Goal: Find specific page/section: Find specific page/section

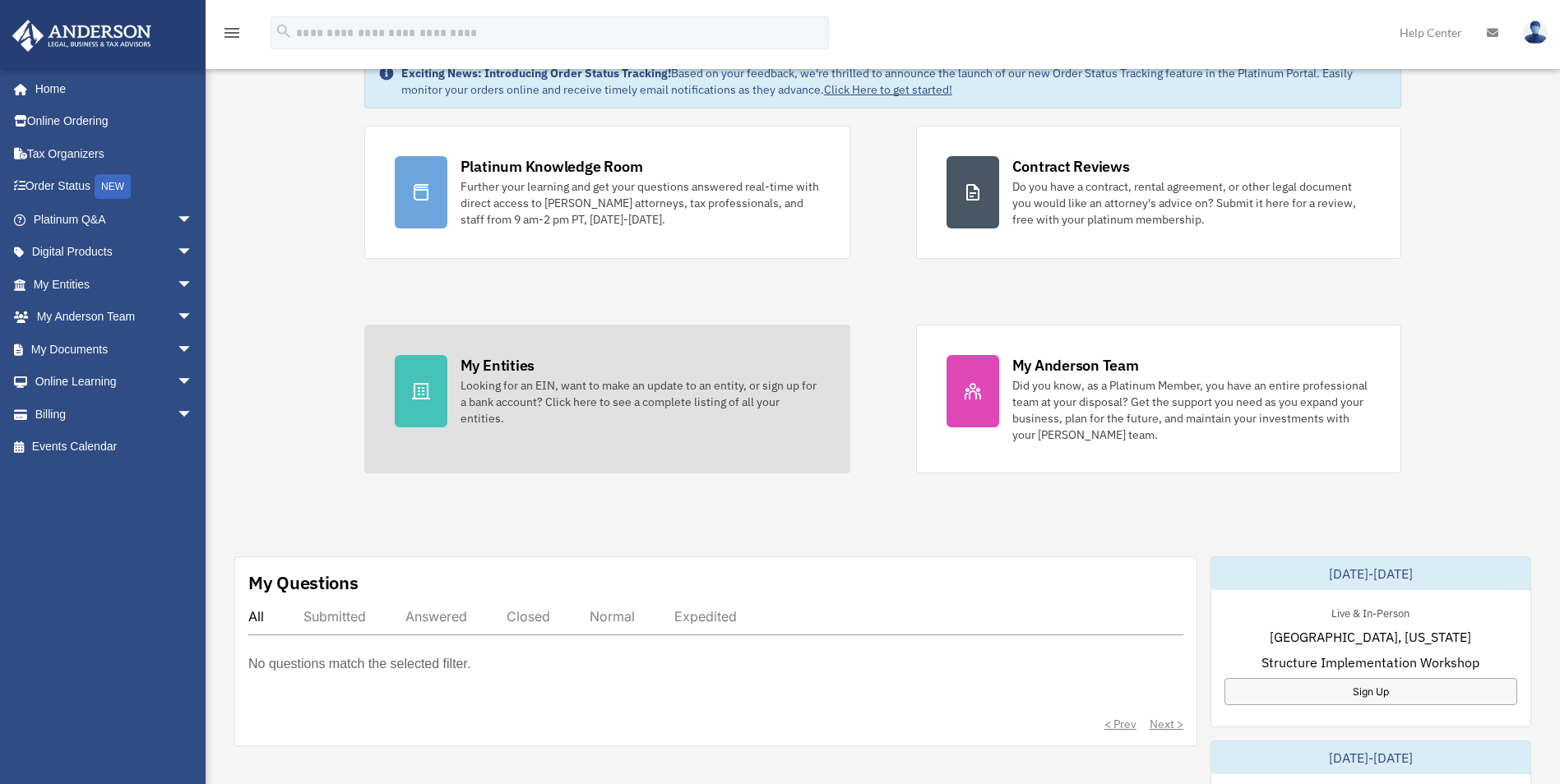
scroll to position [165, 0]
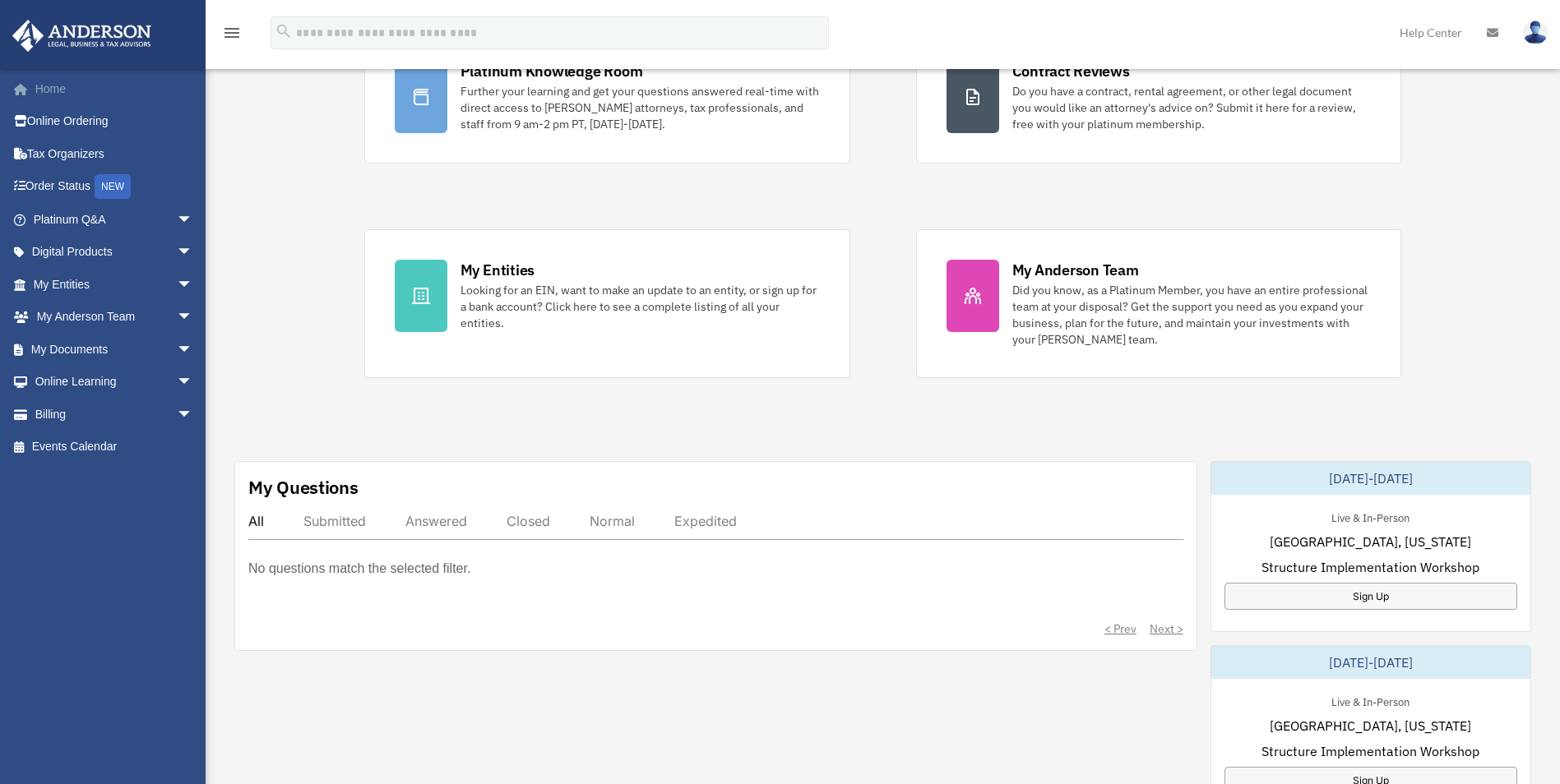
click at [57, 89] on link "Home" at bounding box center [115, 88] width 206 height 33
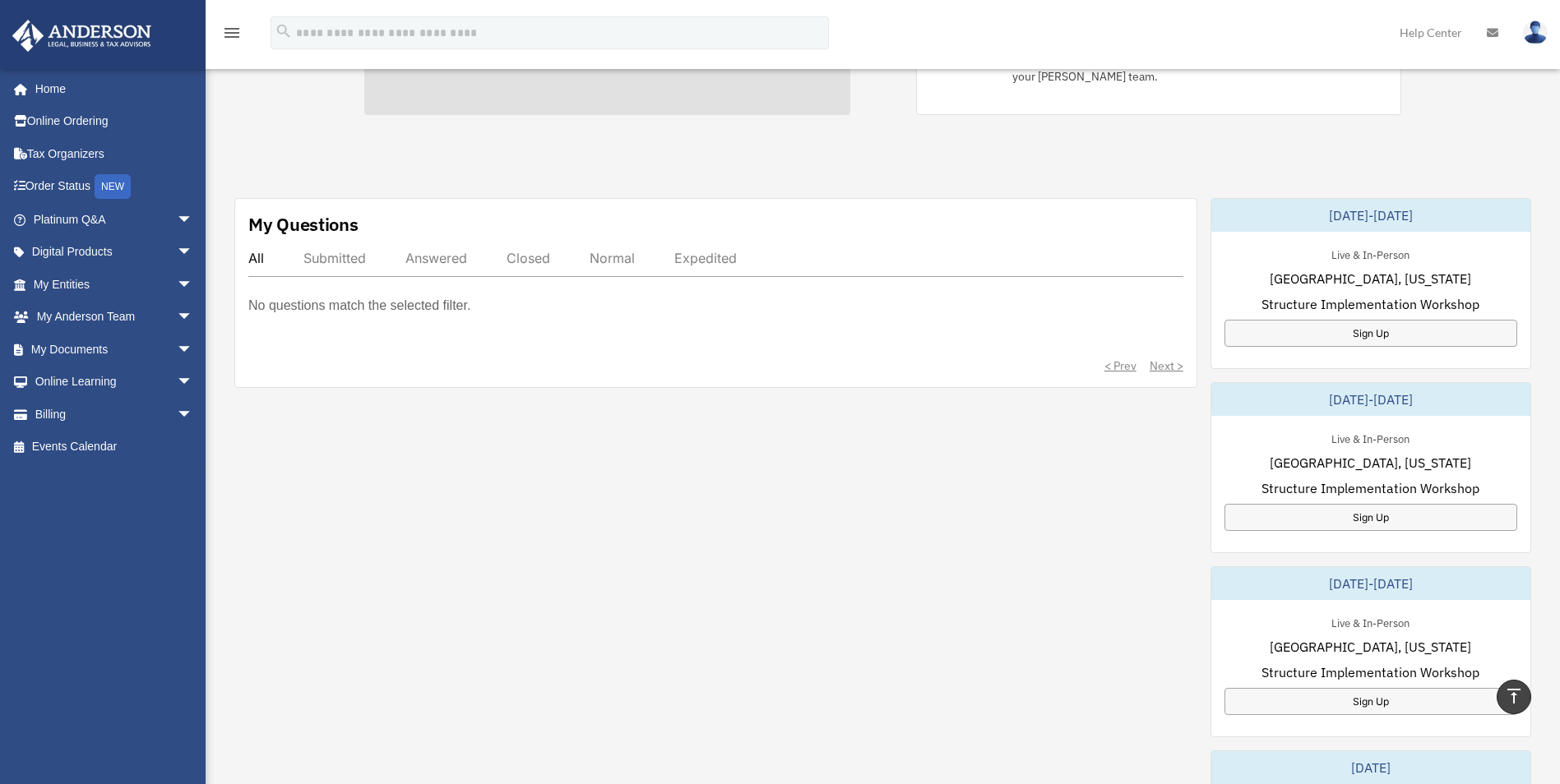
scroll to position [411, 0]
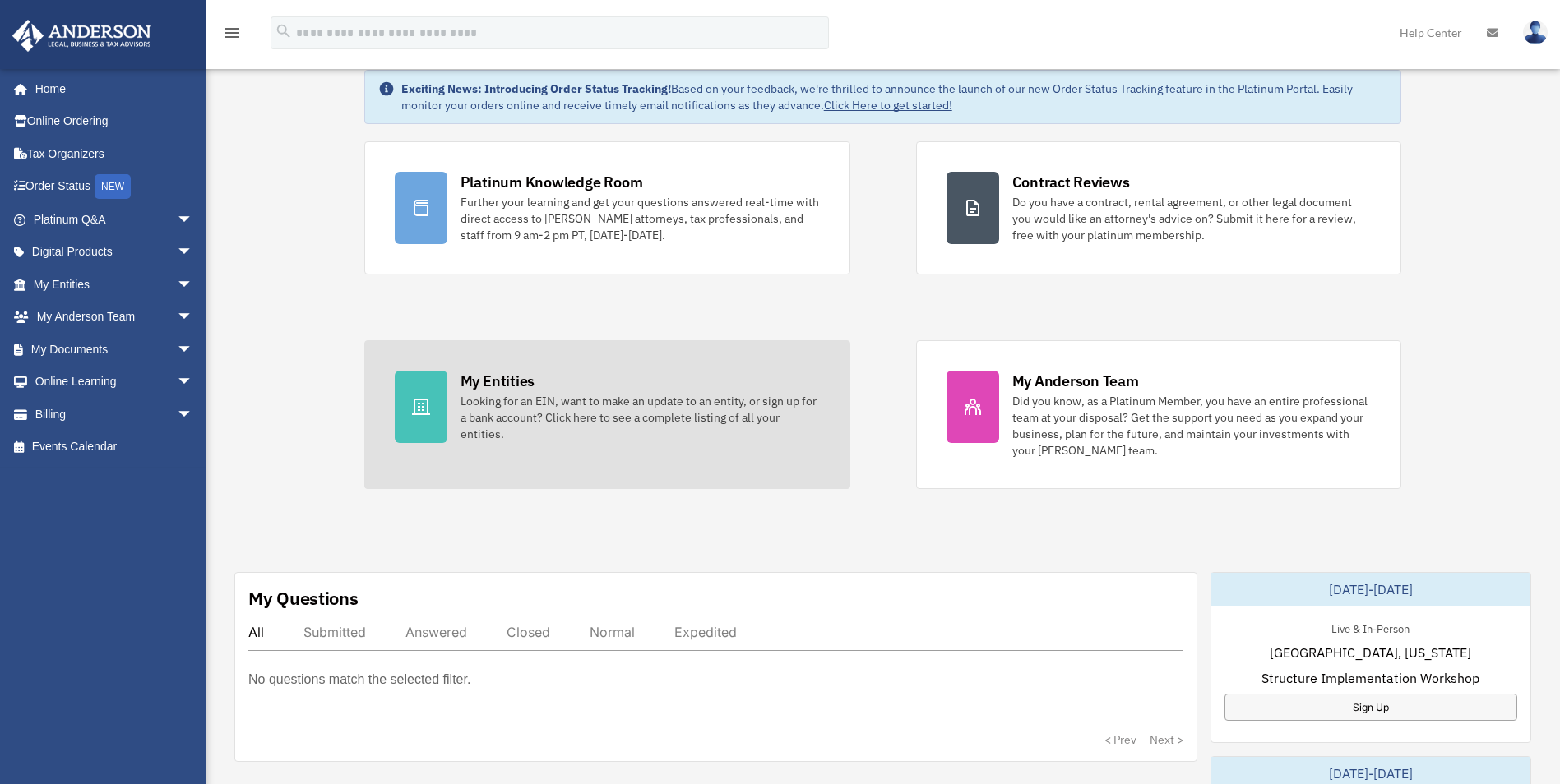
scroll to position [82, 0]
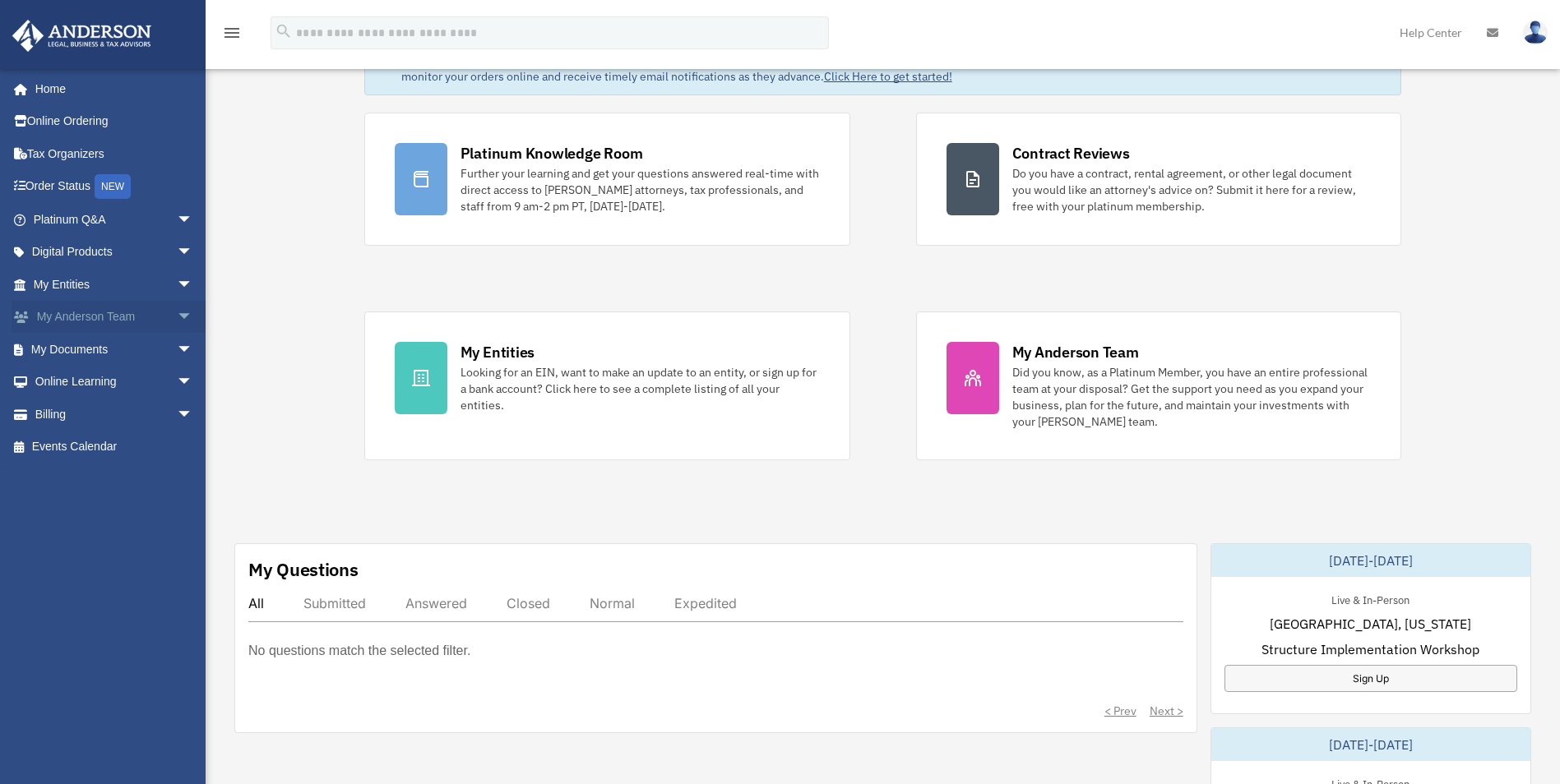
click at [93, 317] on link "My Anderson Team arrow_drop_down" at bounding box center [115, 317] width 206 height 33
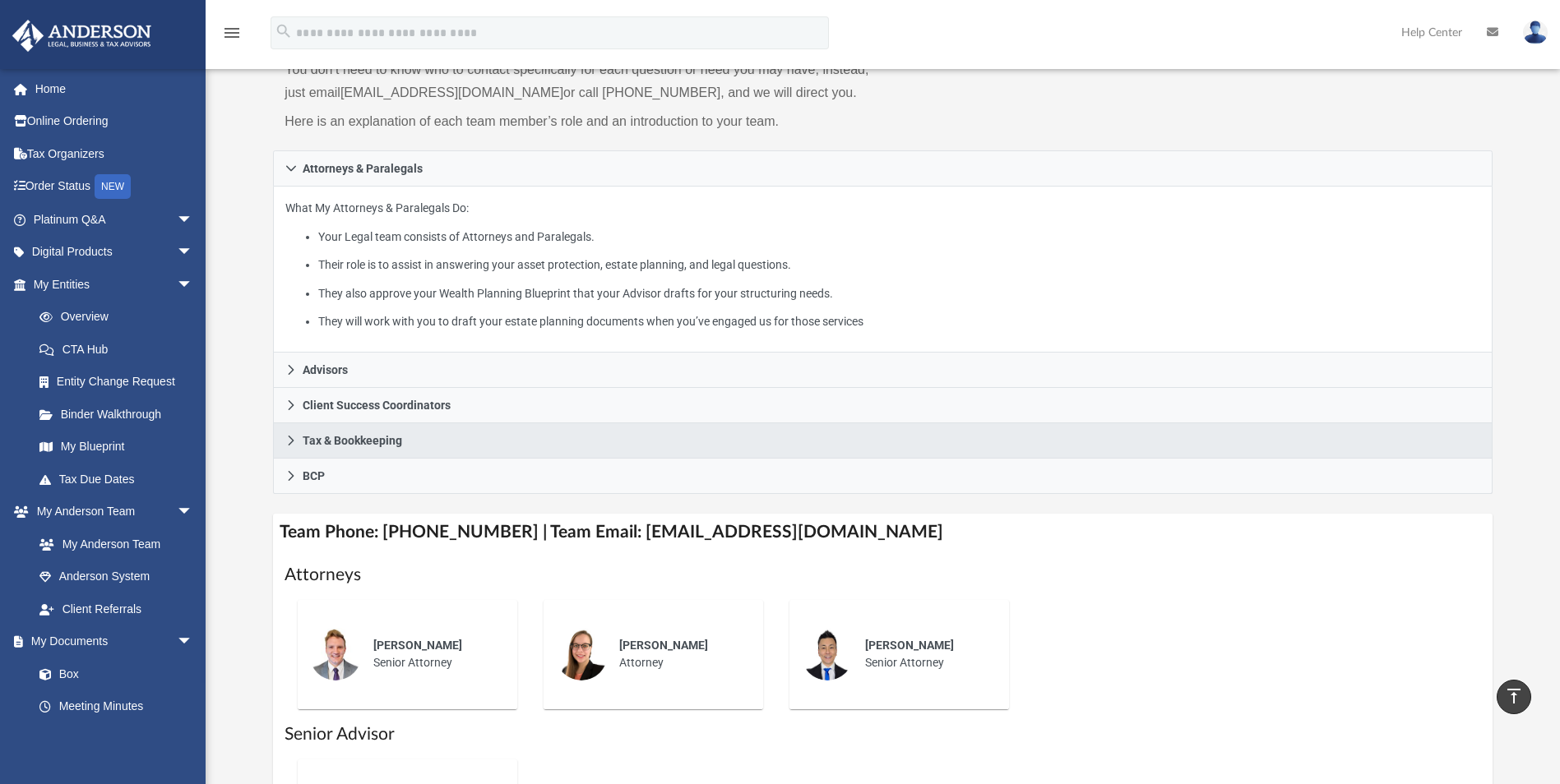
scroll to position [165, 0]
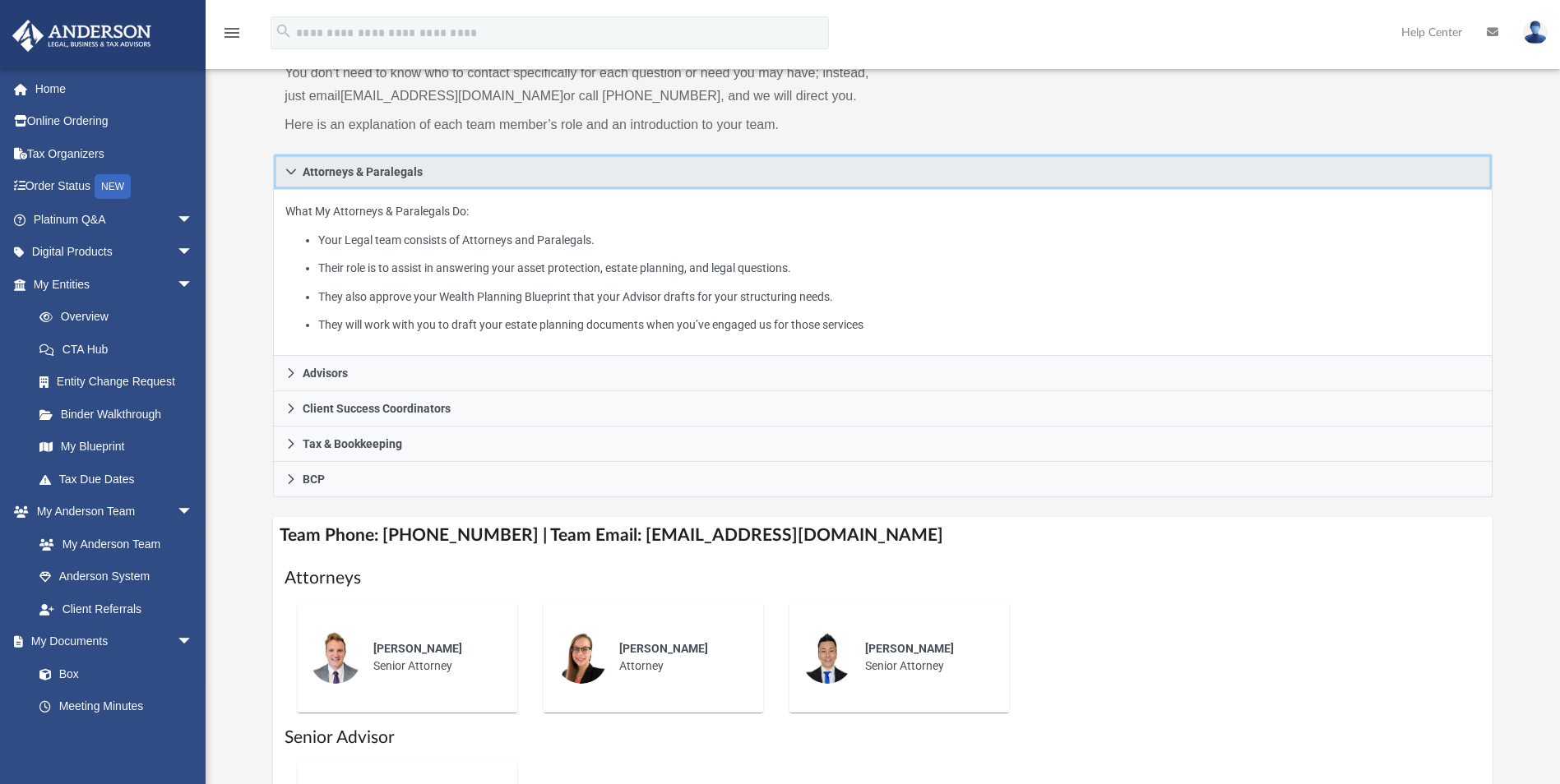
click at [289, 171] on icon at bounding box center [291, 171] width 10 height 6
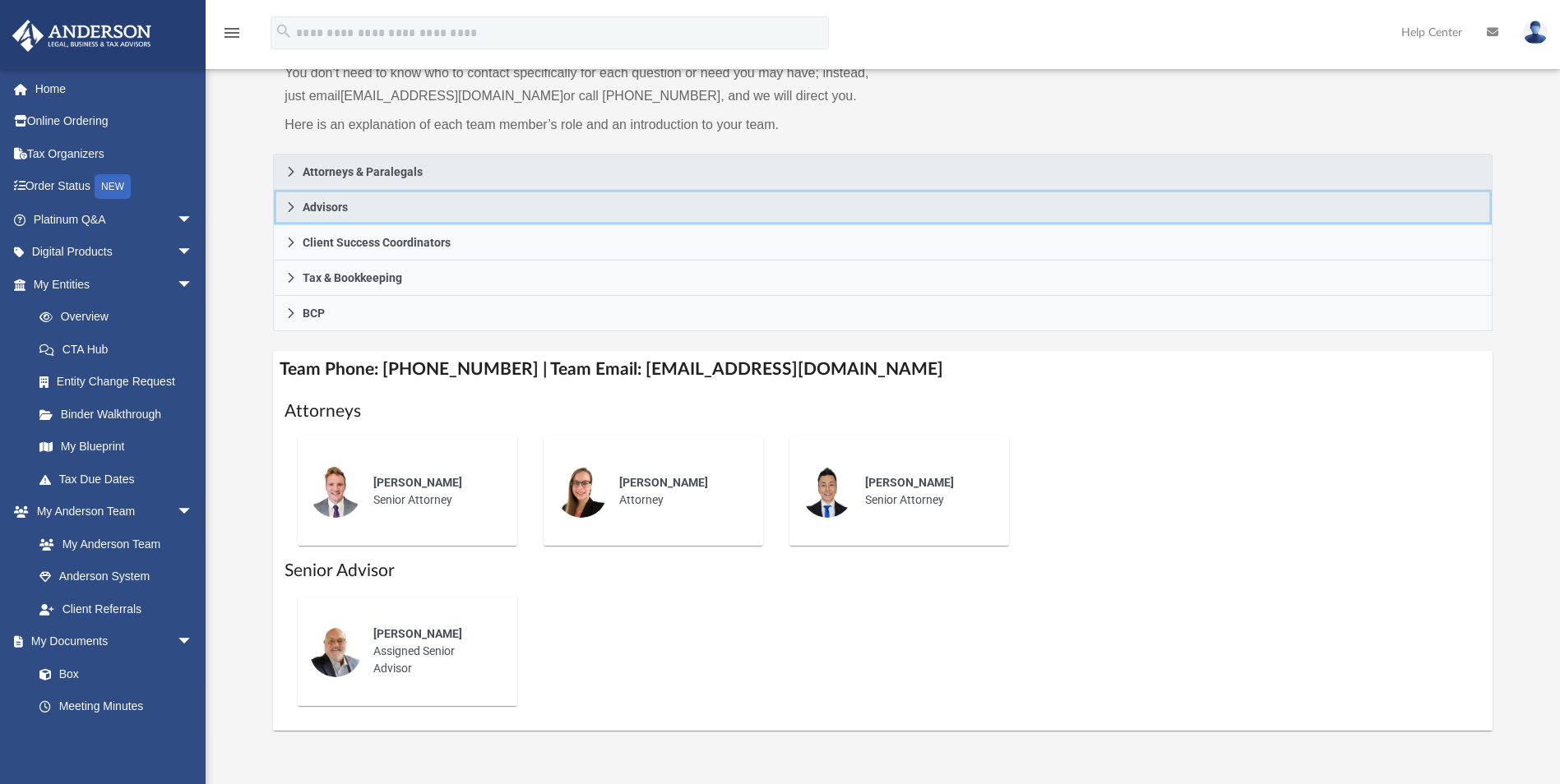
click at [300, 207] on link "Advisors" at bounding box center [882, 208] width 1218 height 36
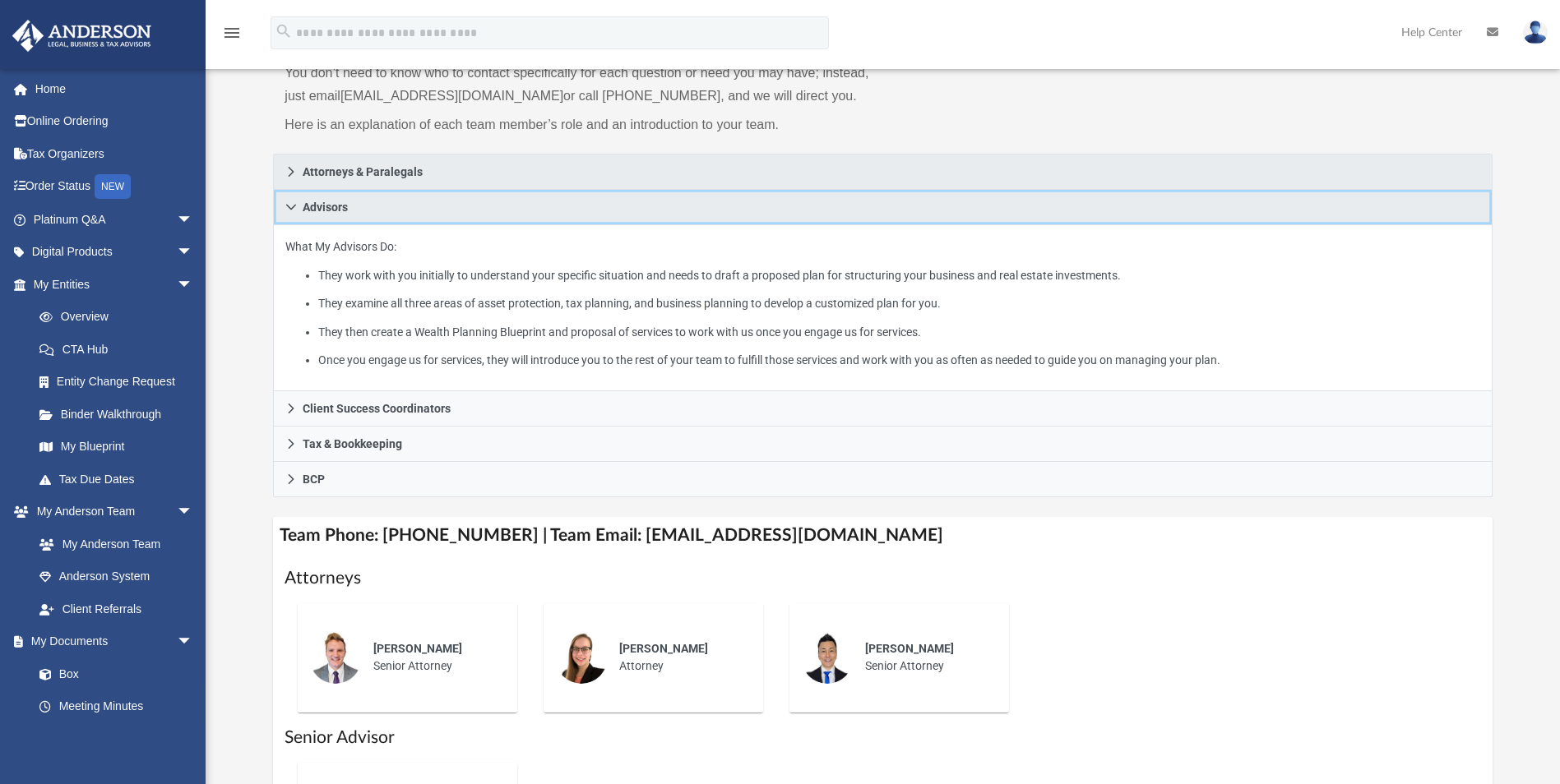
click at [290, 208] on icon at bounding box center [291, 206] width 10 height 6
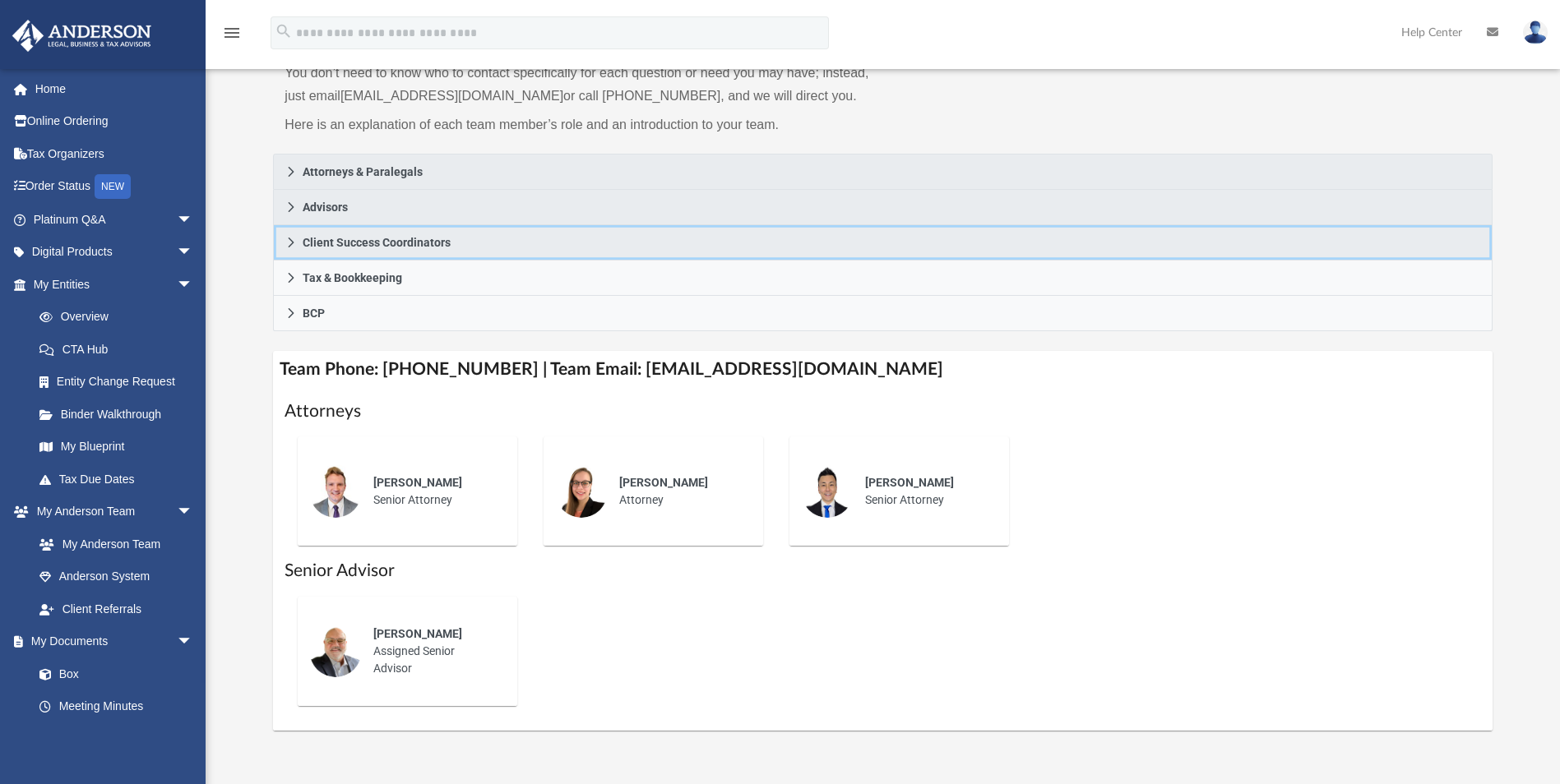
click at [309, 240] on span "Client Success Coordinators" at bounding box center [376, 243] width 148 height 12
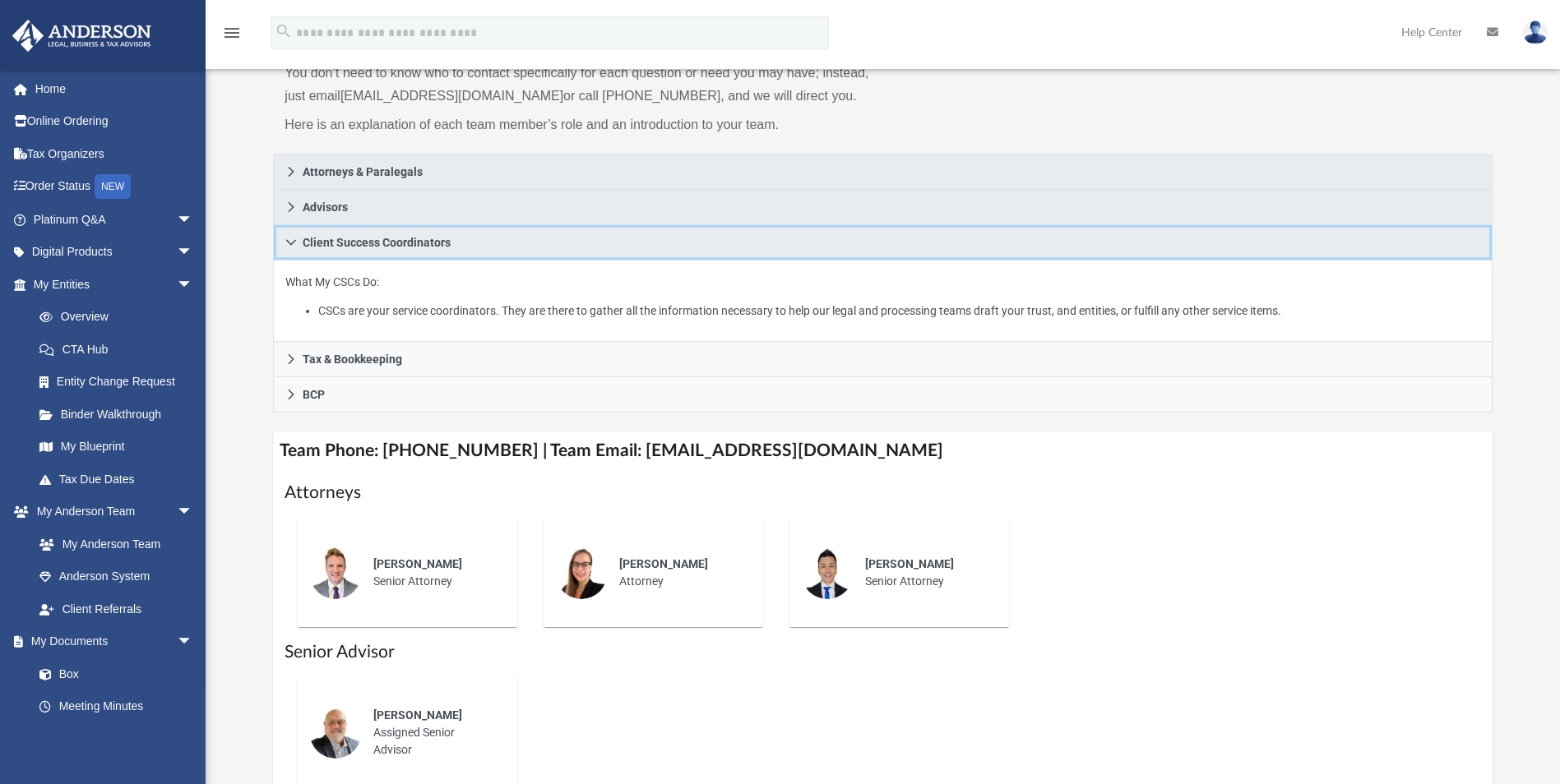
click at [309, 240] on span "Client Success Coordinators" at bounding box center [376, 243] width 148 height 12
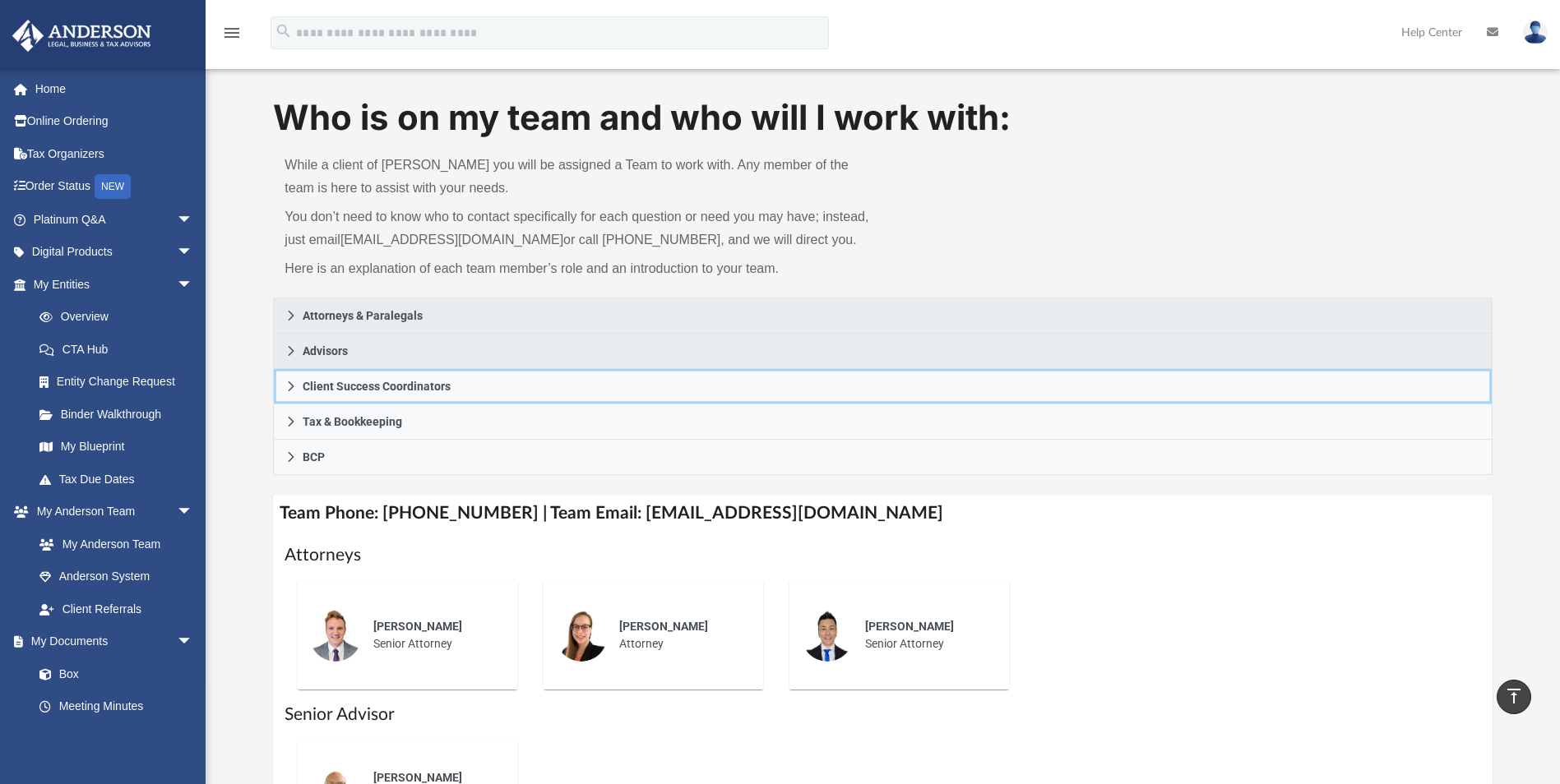
scroll to position [0, 0]
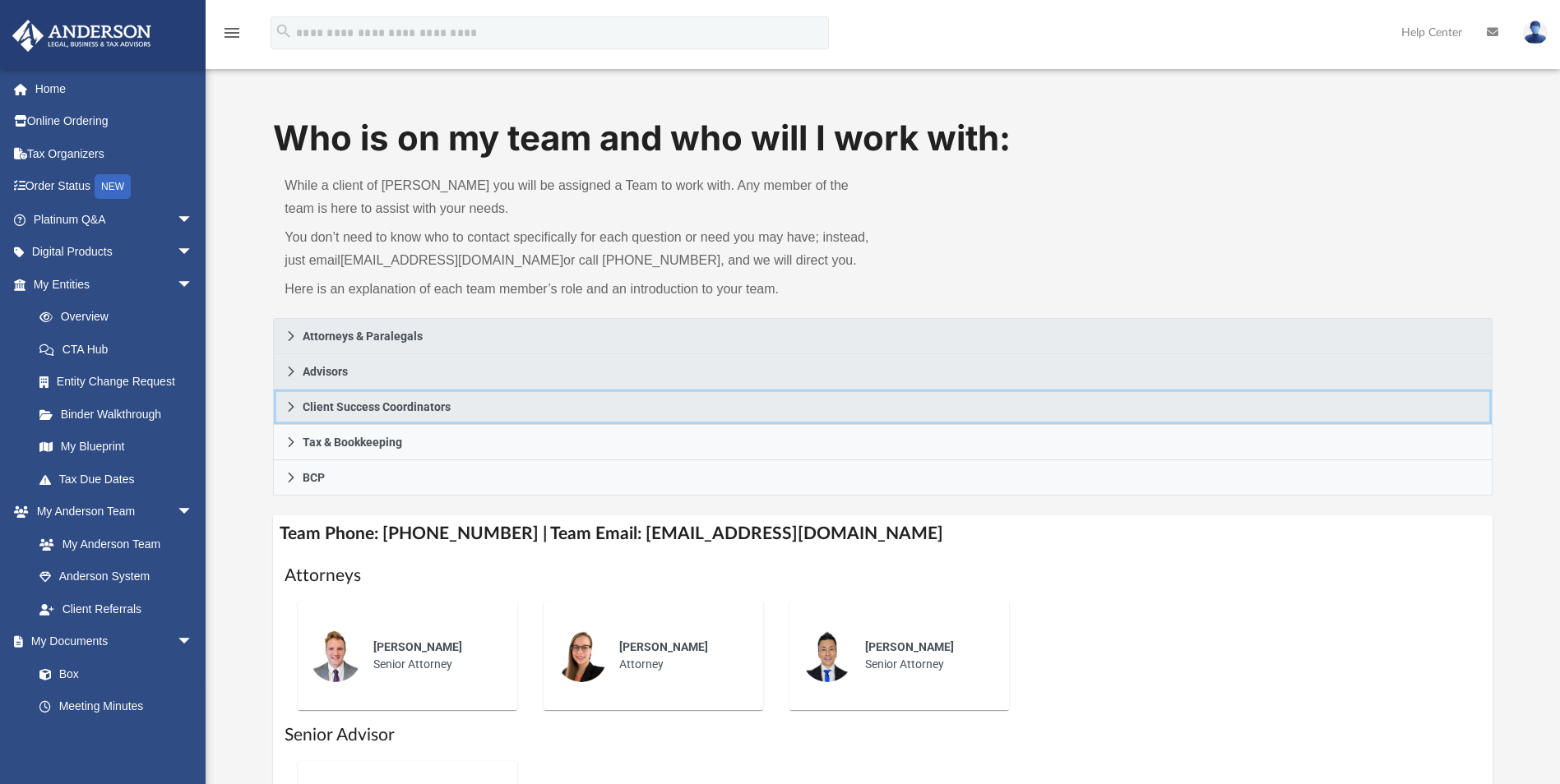
click at [345, 403] on span "Client Success Coordinators" at bounding box center [376, 407] width 148 height 12
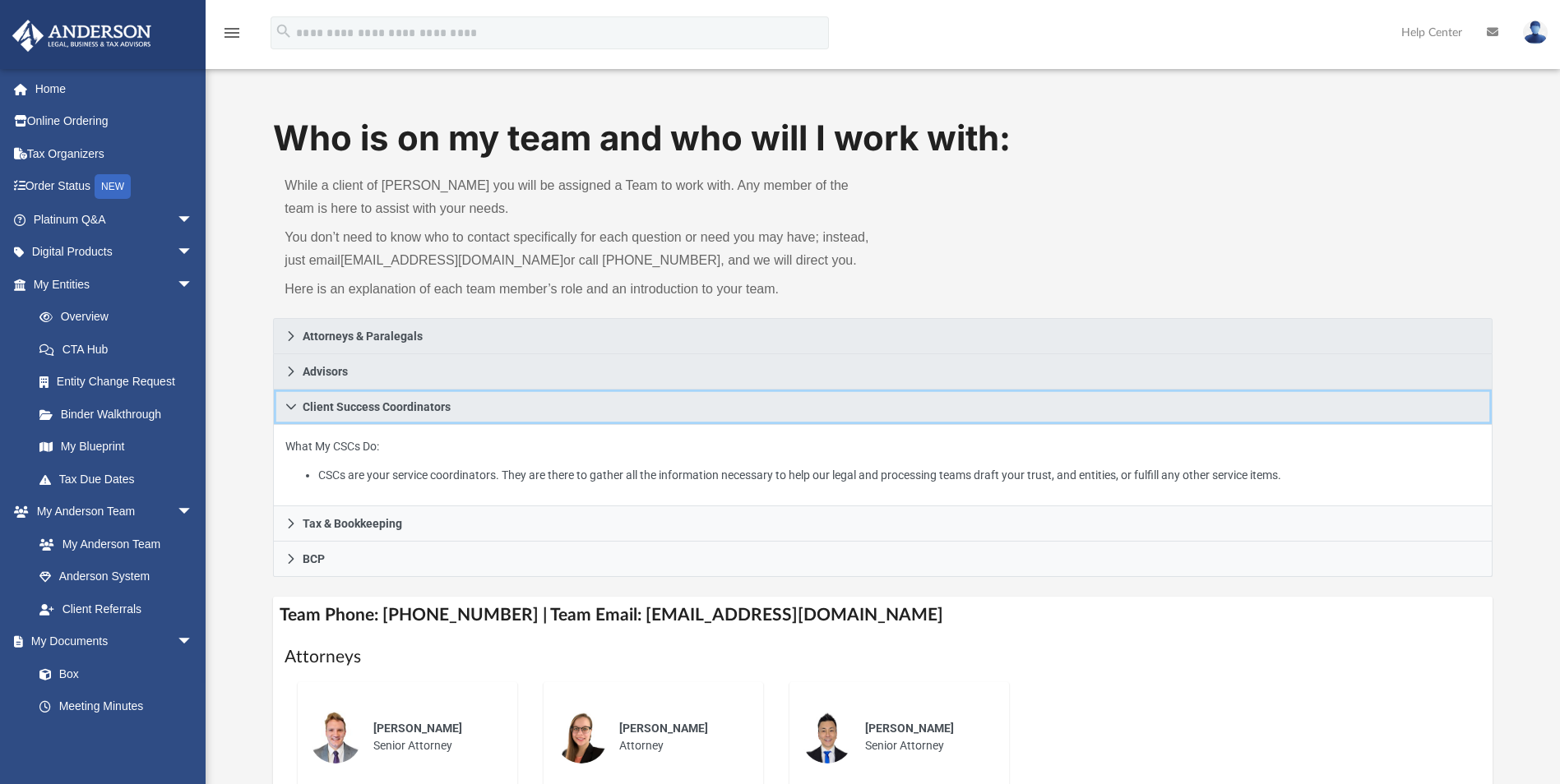
click at [345, 403] on span "Client Success Coordinators" at bounding box center [376, 407] width 148 height 12
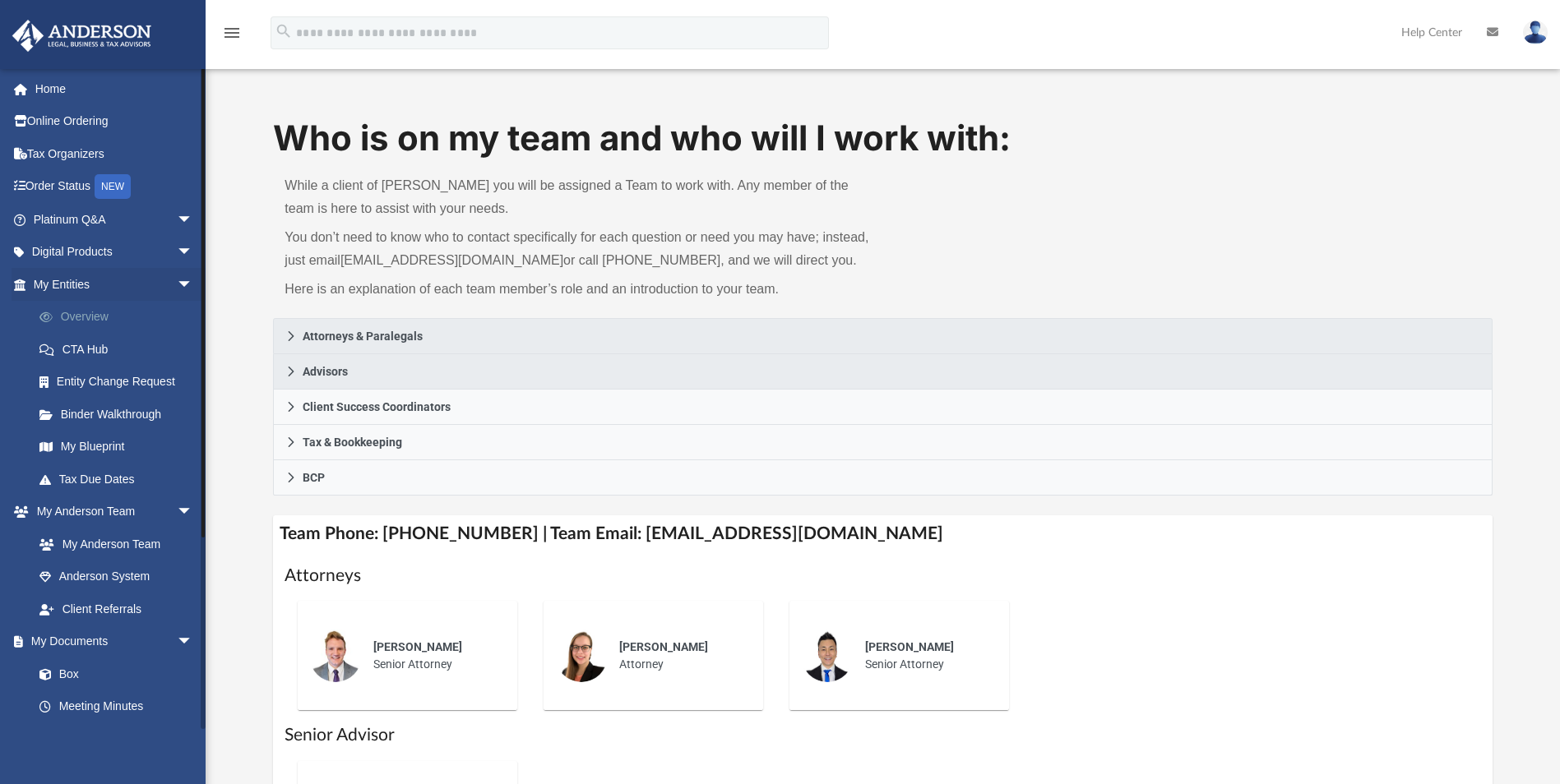
click at [100, 312] on link "Overview" at bounding box center [120, 317] width 195 height 33
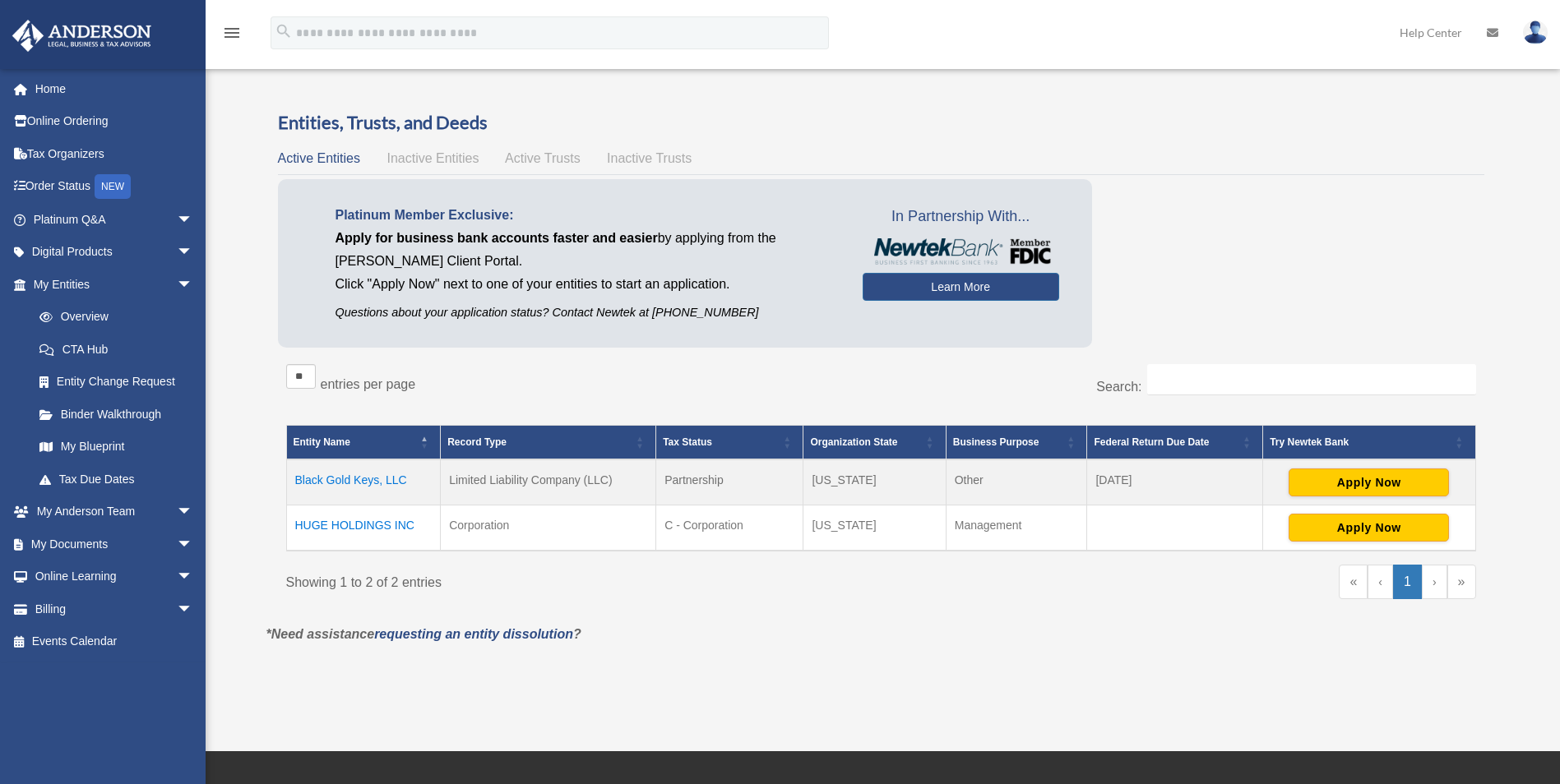
click at [380, 524] on td "HUGE HOLDINGS INC" at bounding box center [364, 527] width 155 height 46
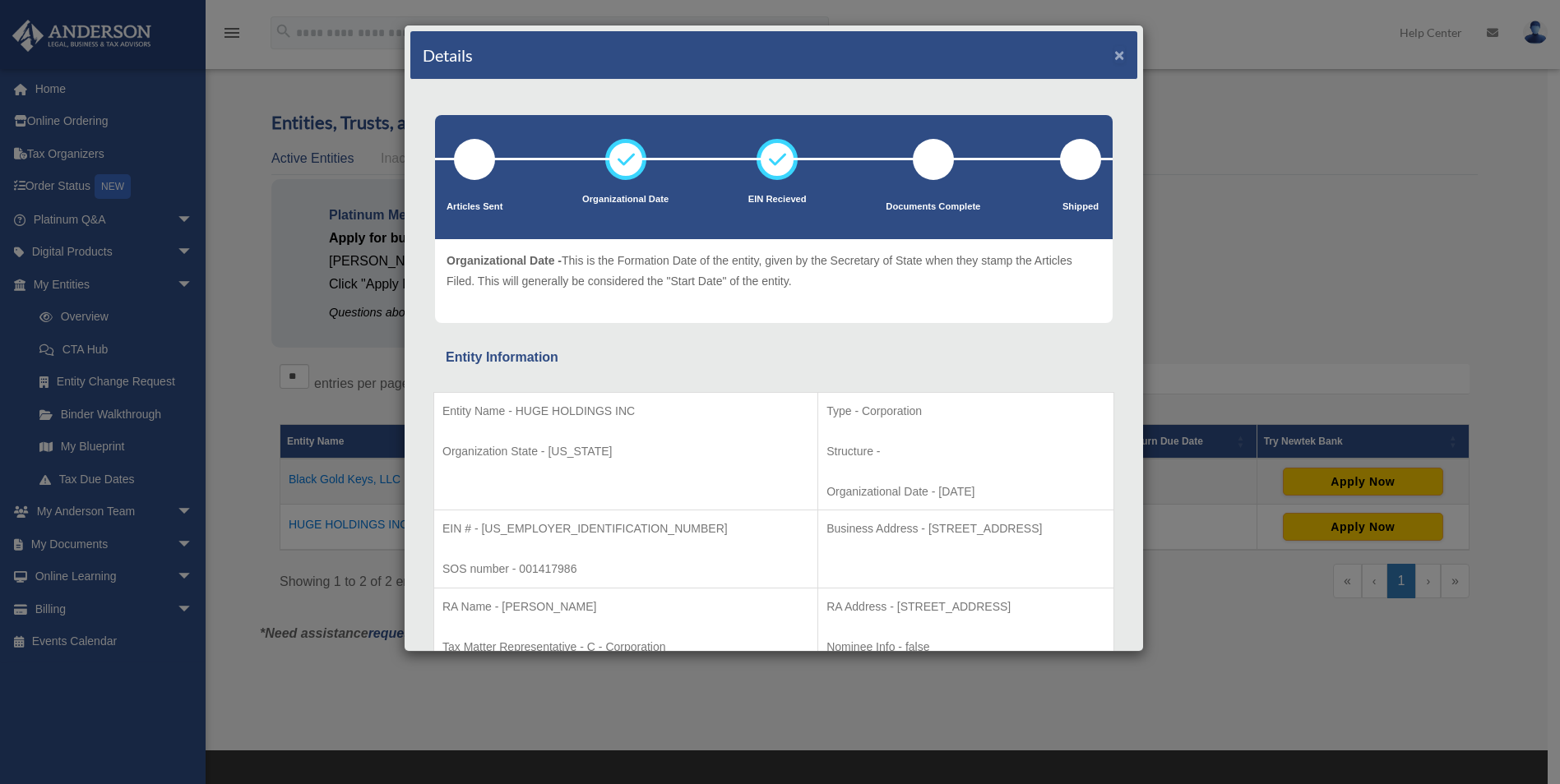
click at [1114, 54] on button "×" at bounding box center [1119, 54] width 11 height 17
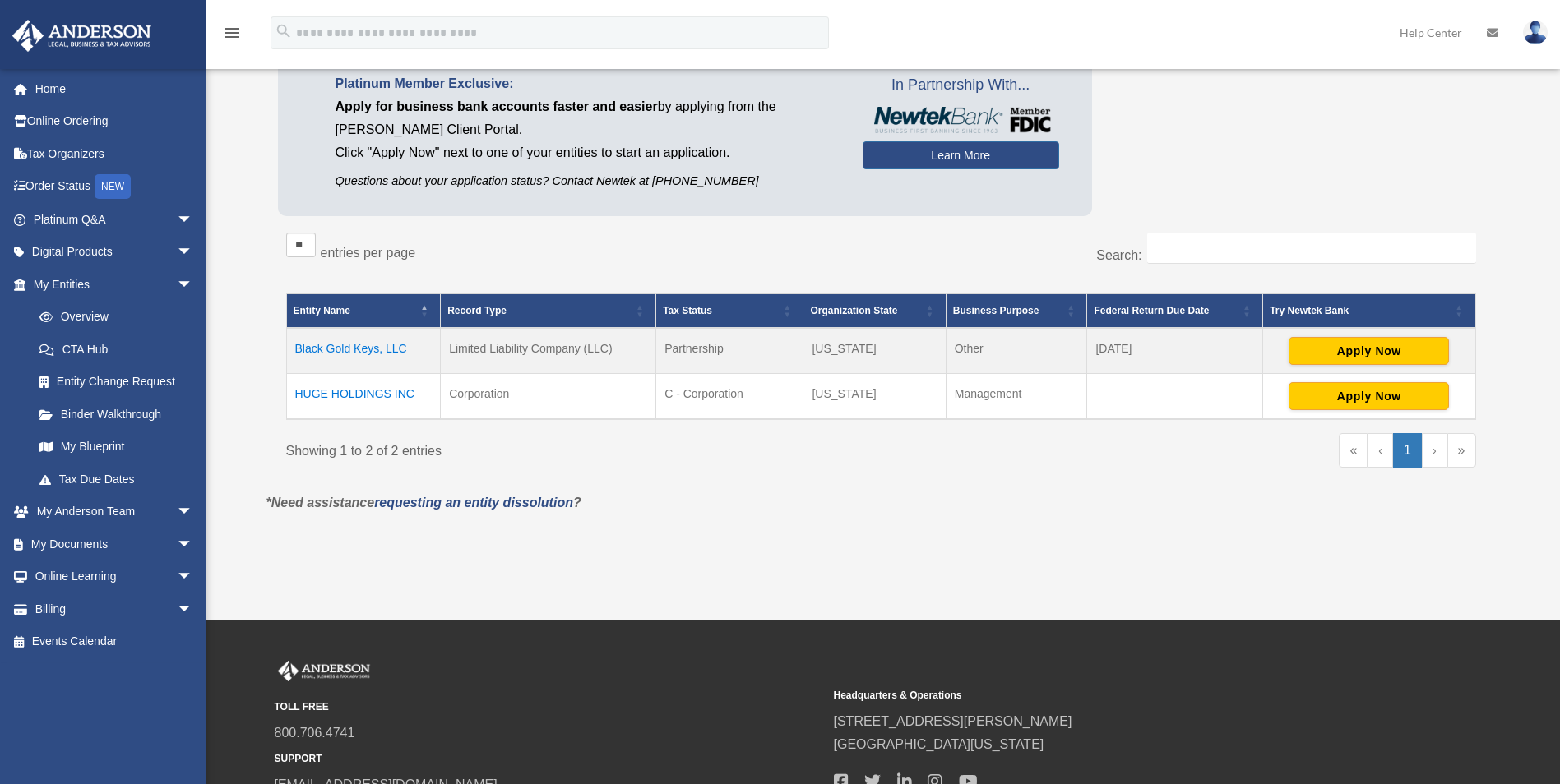
scroll to position [275, 0]
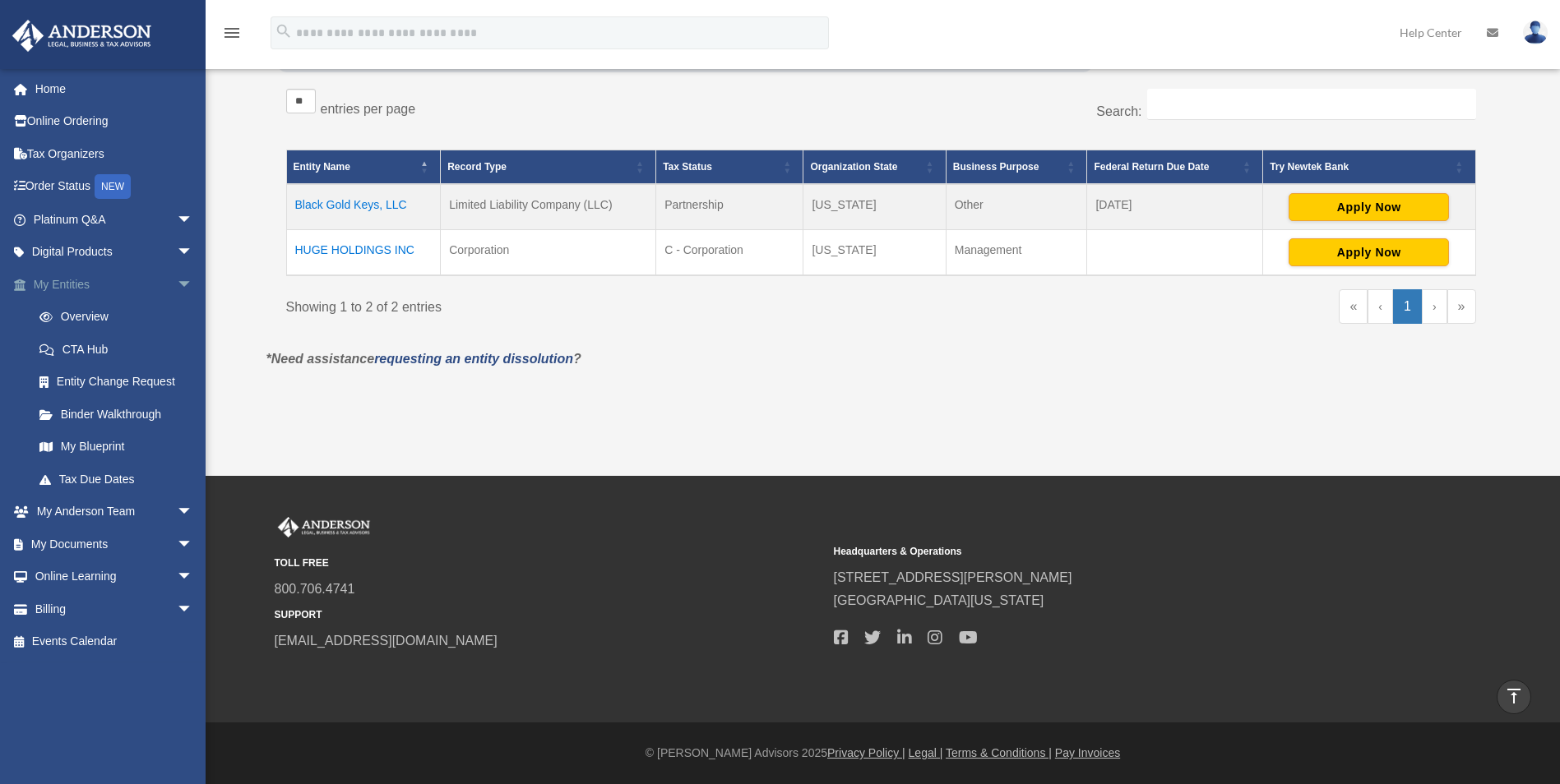
click at [25, 279] on span at bounding box center [28, 285] width 11 height 12
click at [54, 507] on link "My Anderson Team arrow_drop_down" at bounding box center [115, 512] width 206 height 33
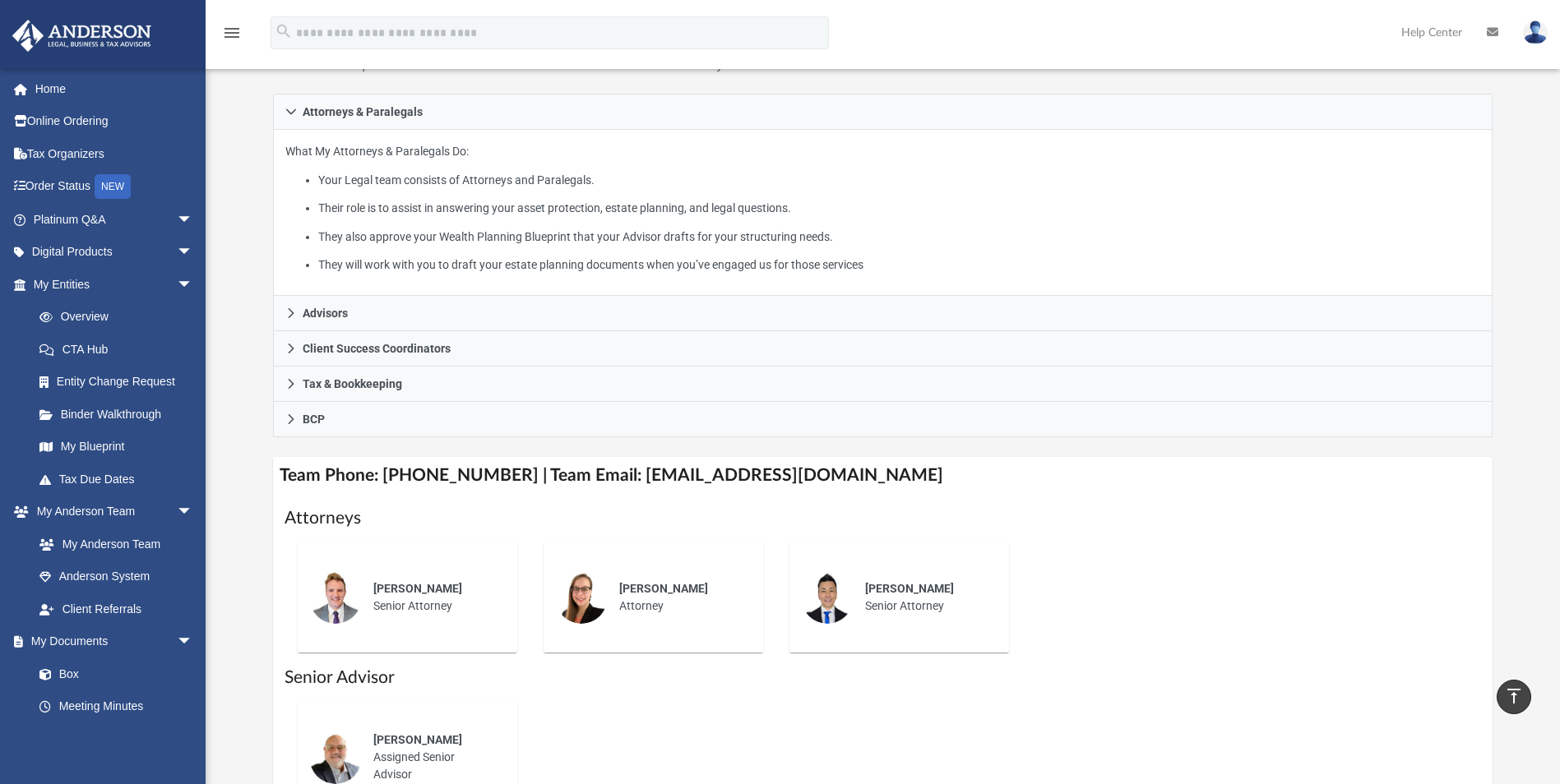
scroll to position [223, 0]
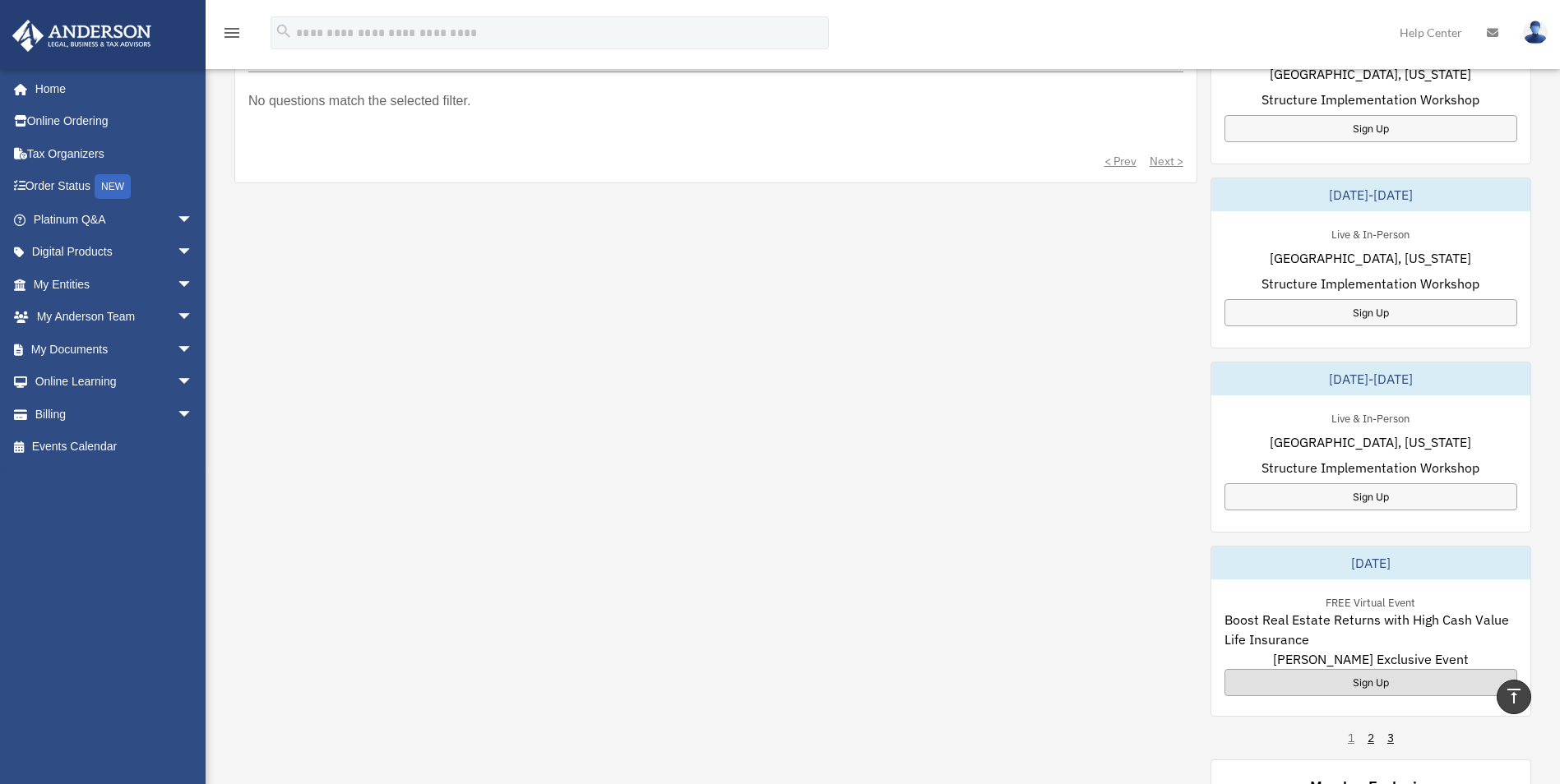
scroll to position [657, 0]
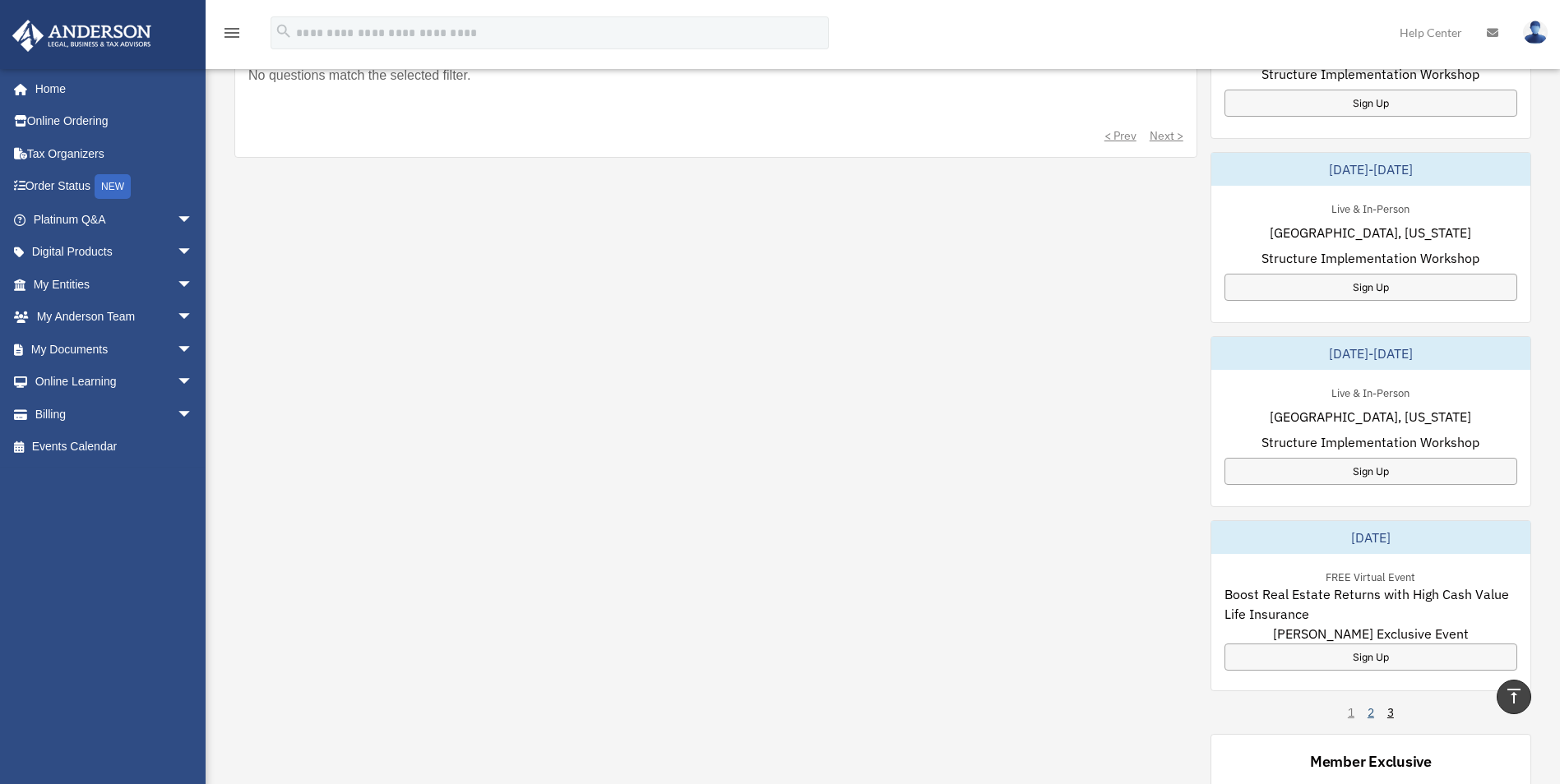
click at [1368, 709] on link "2" at bounding box center [1371, 712] width 7 height 16
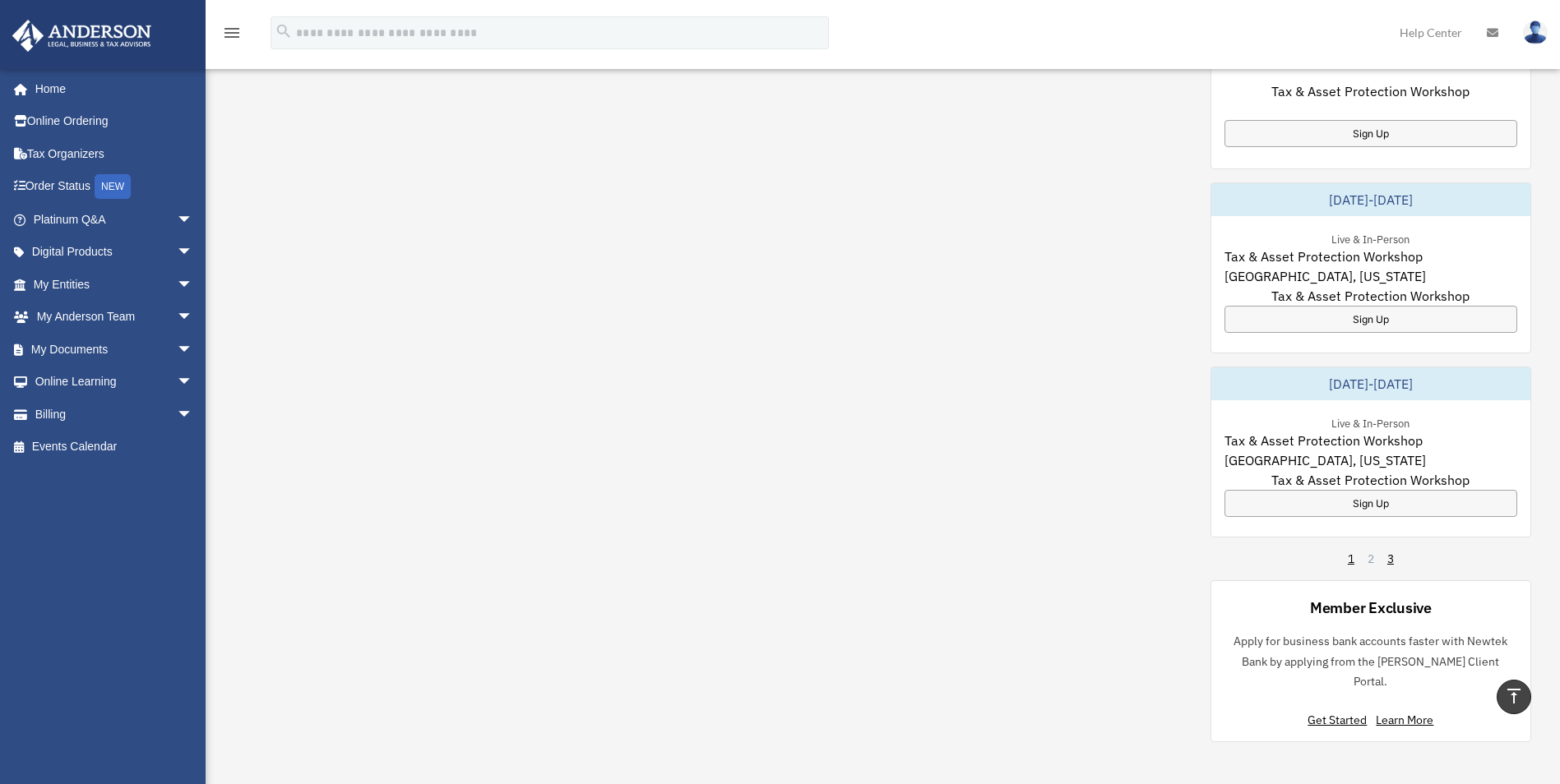
scroll to position [905, 0]
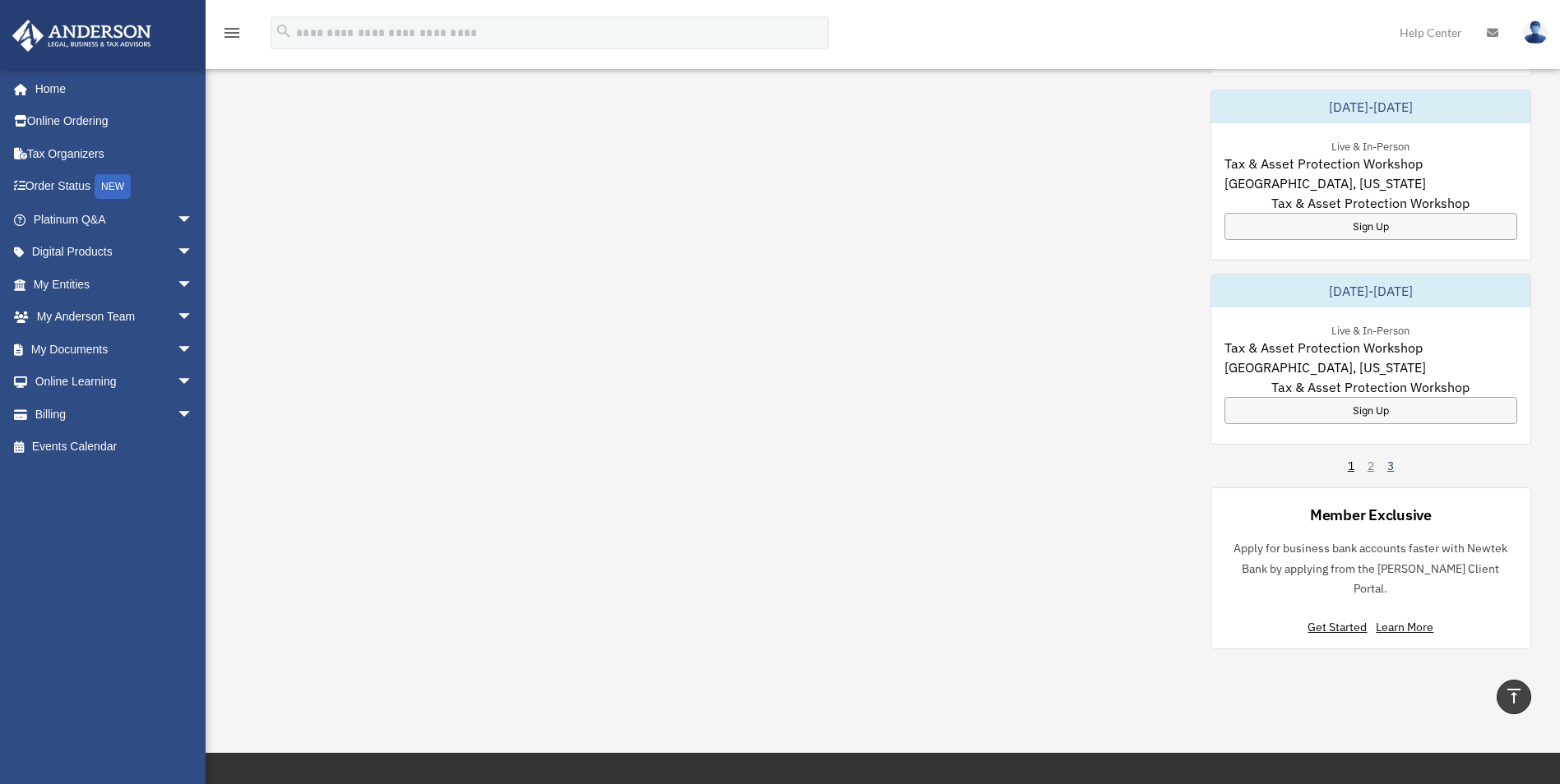
click at [1392, 462] on link "3" at bounding box center [1391, 465] width 7 height 16
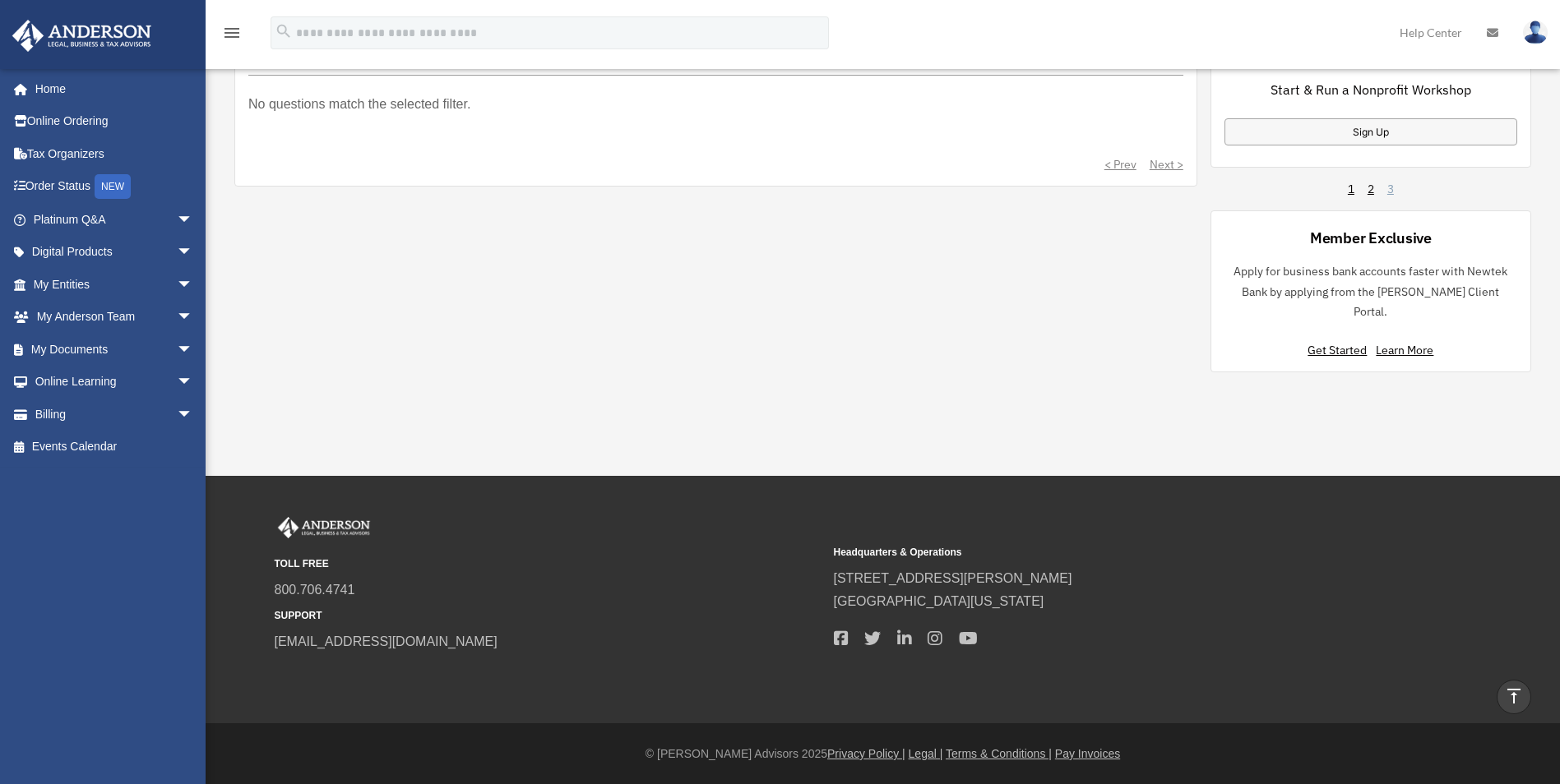
scroll to position [352, 0]
